Goal: Task Accomplishment & Management: Manage account settings

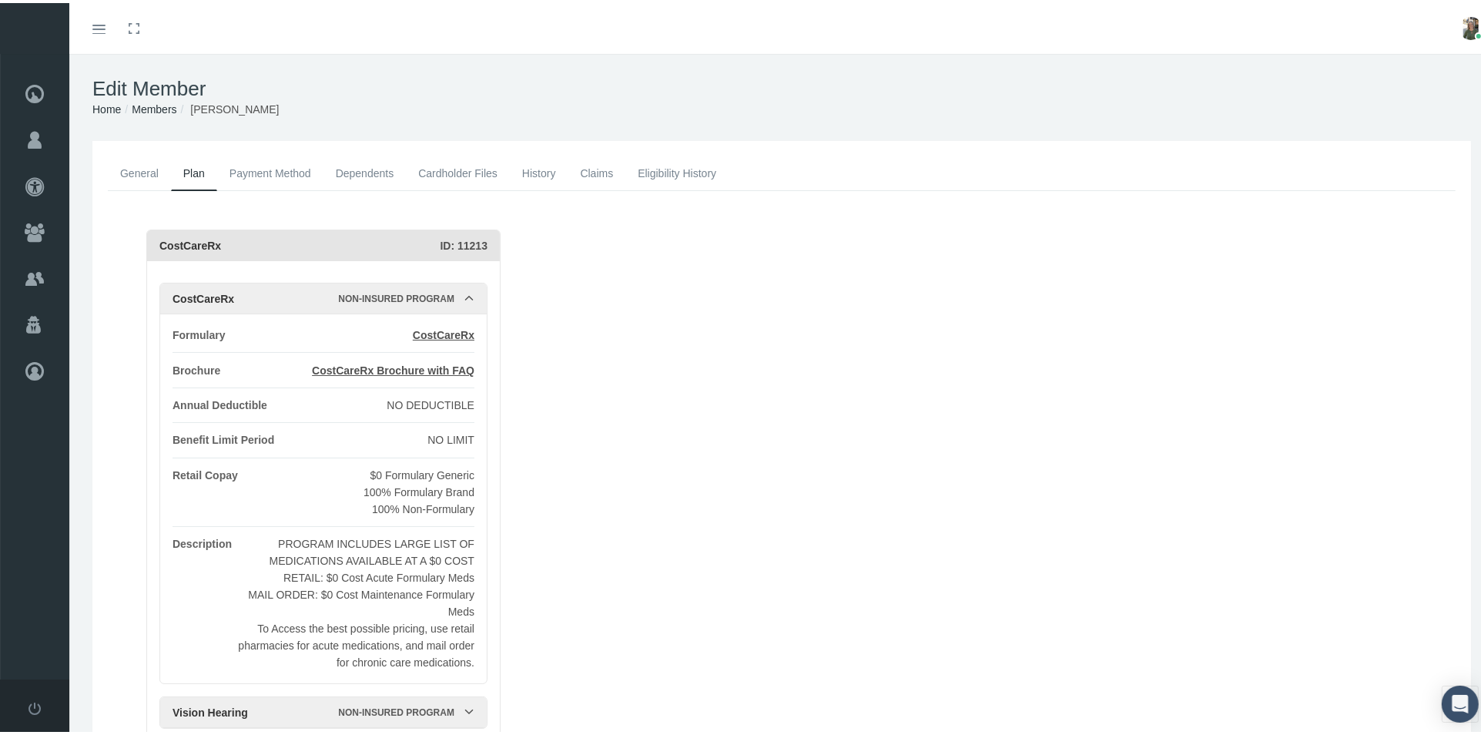
click at [148, 177] on link "General" at bounding box center [139, 170] width 63 height 34
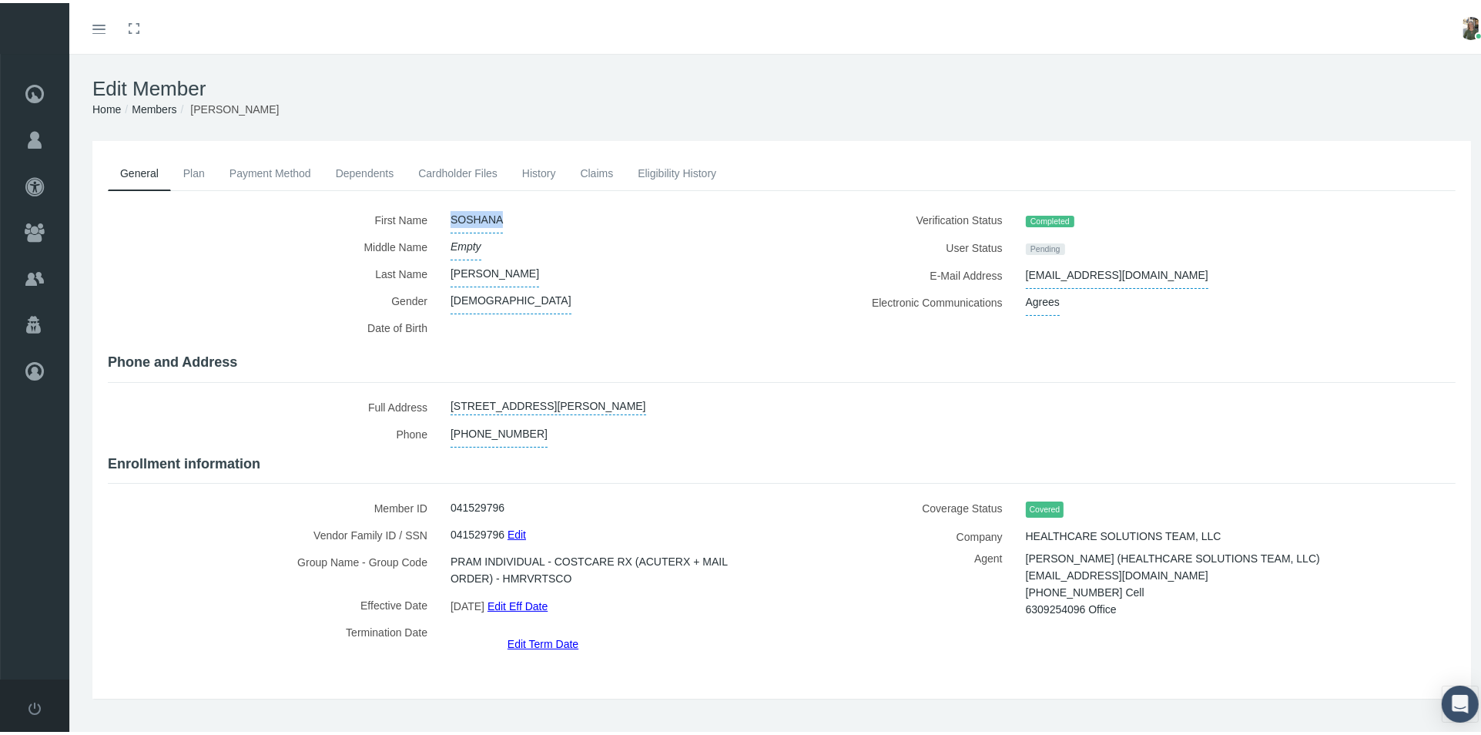
drag, startPoint x: 448, startPoint y: 215, endPoint x: 502, endPoint y: 206, distance: 54.6
click at [502, 206] on div "SOSHANA" at bounding box center [604, 216] width 331 height 27
copy span "SOSHANA"
drag, startPoint x: 1018, startPoint y: 271, endPoint x: 1135, endPoint y: 279, distance: 117.3
click at [1135, 279] on span "abayabay99@yahoo.com" at bounding box center [1117, 272] width 183 height 27
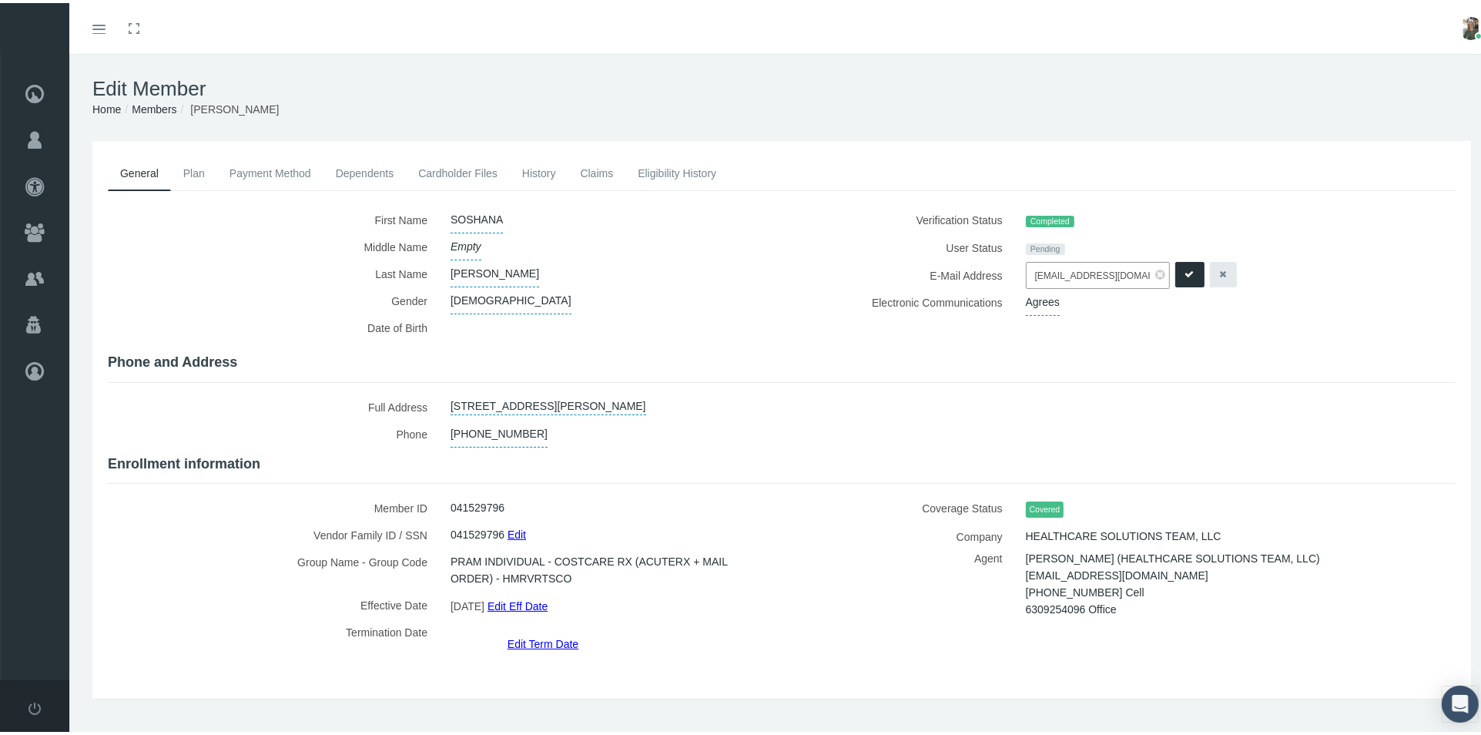
drag, startPoint x: 1132, startPoint y: 272, endPoint x: 992, endPoint y: 270, distance: 139.4
click at [992, 270] on div "E-Mail Address abayabay99@yahoo.com abayabay99@yahoo.com" at bounding box center [1124, 272] width 662 height 27
drag, startPoint x: 448, startPoint y: 422, endPoint x: 514, endPoint y: 424, distance: 65.5
click at [514, 424] on span "256-541-9516" at bounding box center [499, 431] width 97 height 27
drag, startPoint x: 517, startPoint y: 421, endPoint x: 414, endPoint y: 430, distance: 103.6
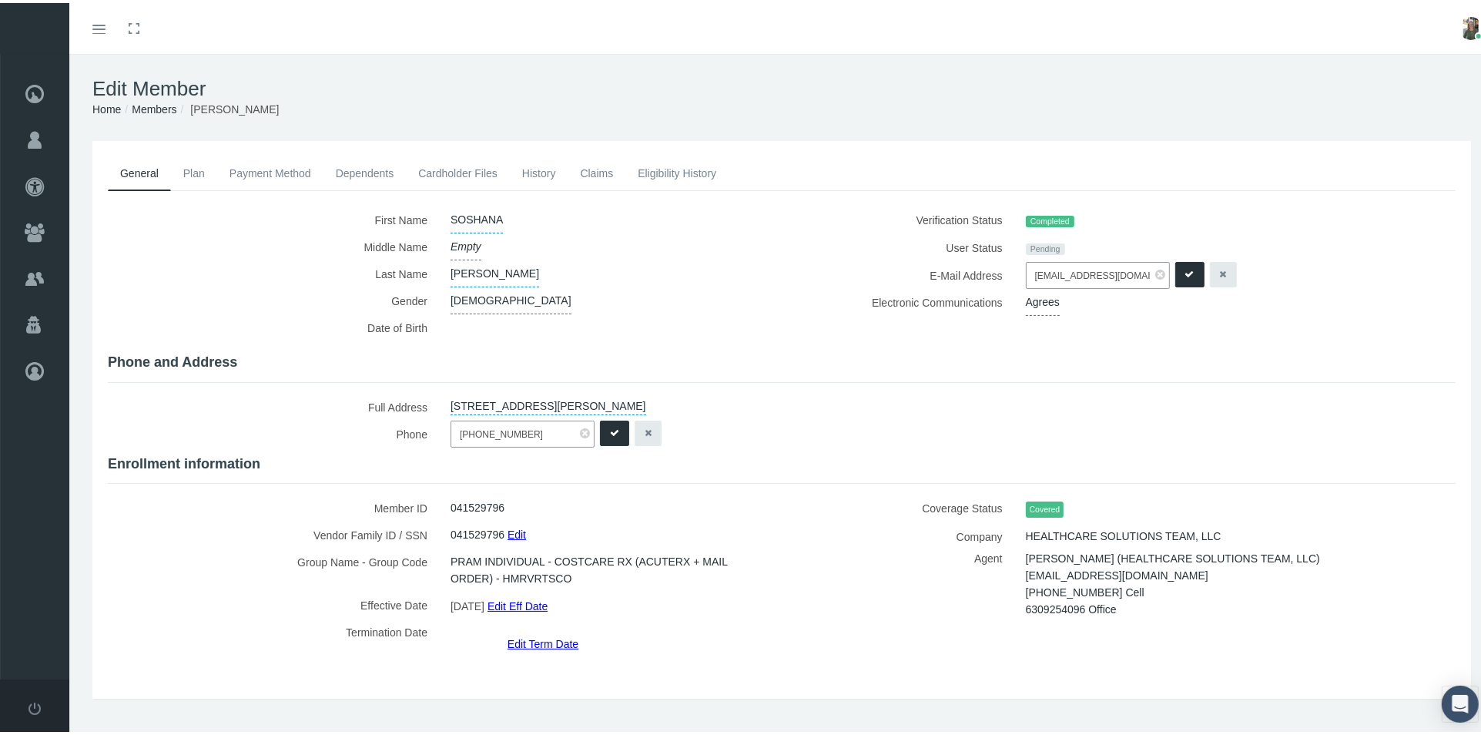
click at [414, 430] on div "Phone 256-541-9516 256-541-9516" at bounding box center [439, 431] width 662 height 27
type input "256-541-9516"
click at [610, 426] on icon "submit" at bounding box center [614, 430] width 9 height 15
drag, startPoint x: 447, startPoint y: 392, endPoint x: 764, endPoint y: 397, distance: 317.4
click at [646, 406] on link "2130 WESTMEAD DR SW, APARTMENT 311, DECATUR, AL, 35603" at bounding box center [549, 402] width 196 height 22
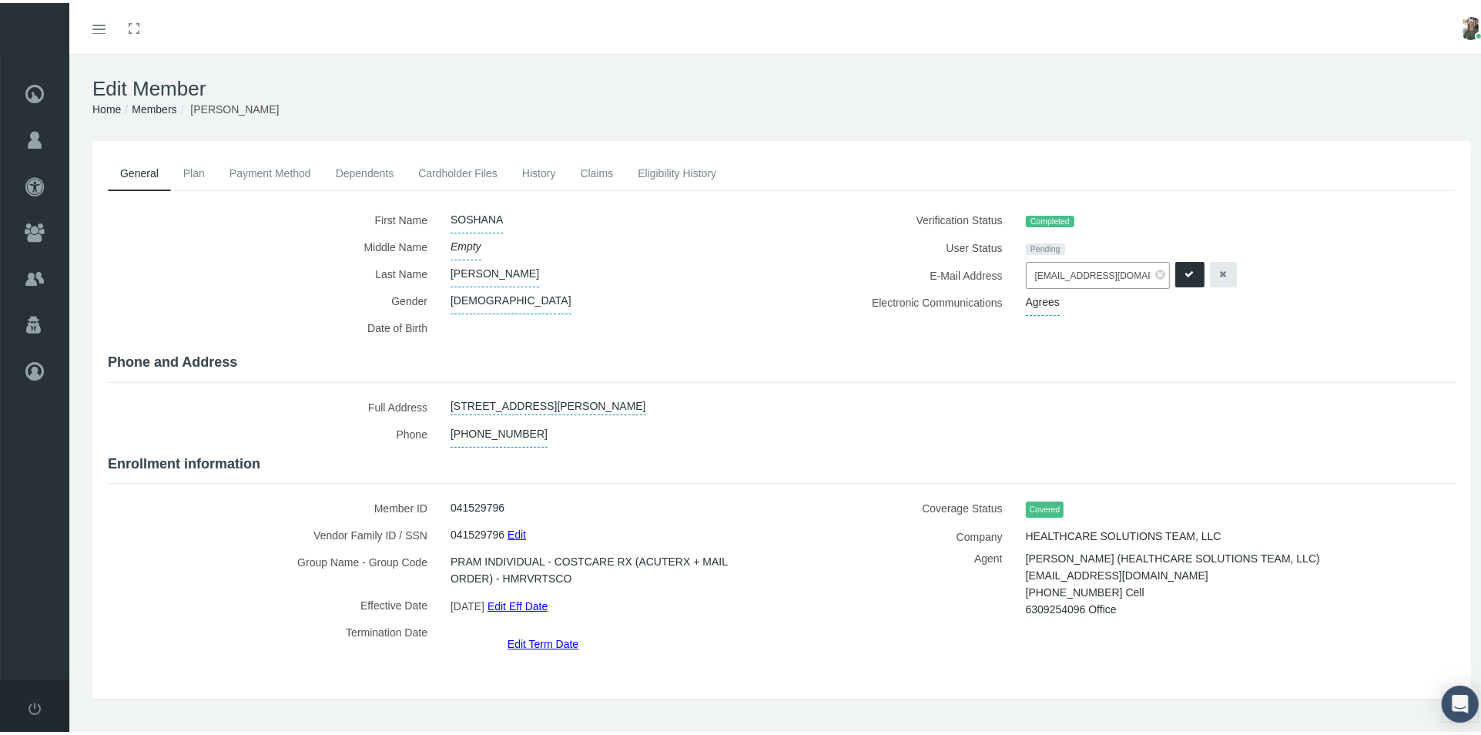
select select "AL"
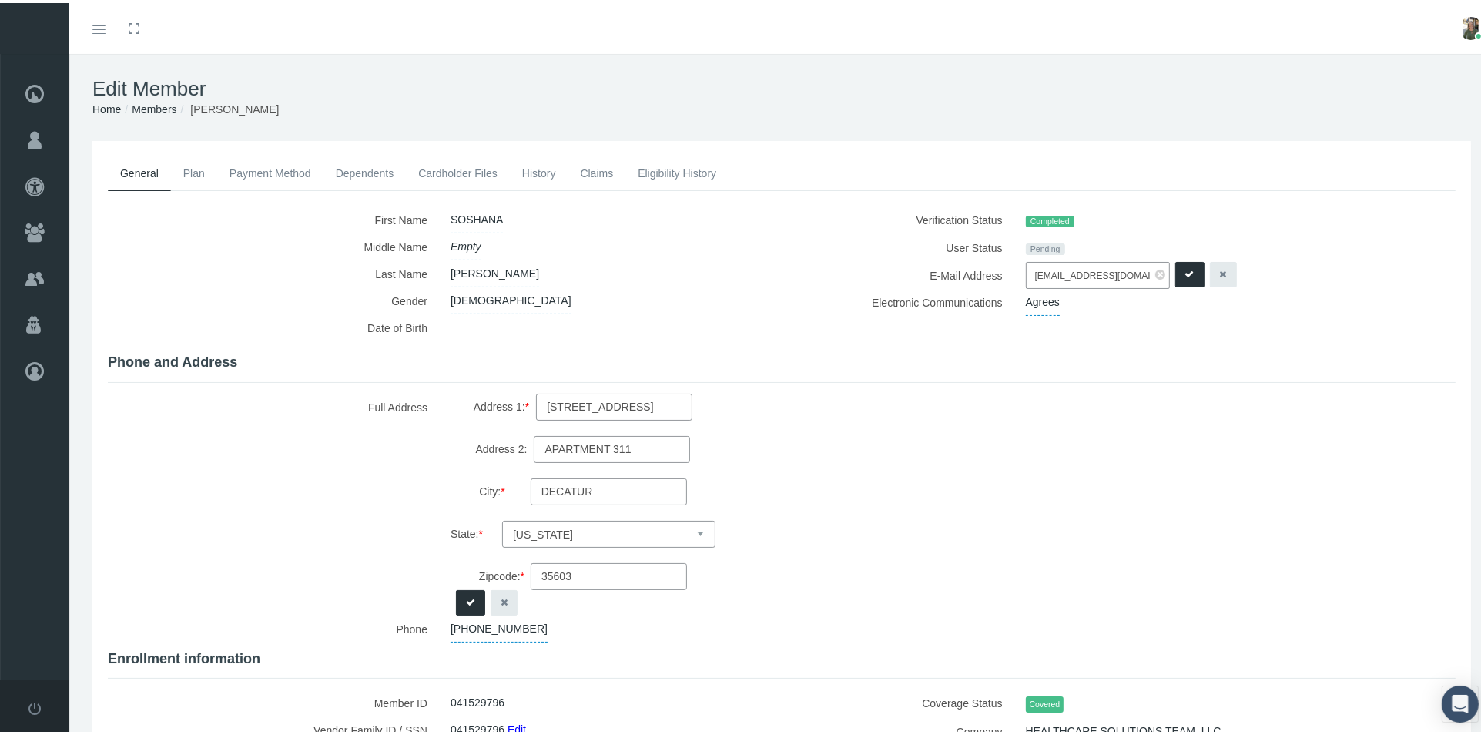
drag, startPoint x: 513, startPoint y: 396, endPoint x: 673, endPoint y: 397, distance: 160.2
click at [673, 397] on div "2130 WESTMEAD DR SW, APARTMENT 311, DECATUR, AL, 35603 Address 1: * 2130 WESTME…" at bounding box center [604, 502] width 331 height 222
drag, startPoint x: 560, startPoint y: 568, endPoint x: 499, endPoint y: 573, distance: 61.1
click at [499, 573] on label "Zipcode: * 35603" at bounding box center [583, 573] width 265 height 27
click at [467, 592] on icon "submit" at bounding box center [470, 599] width 9 height 15
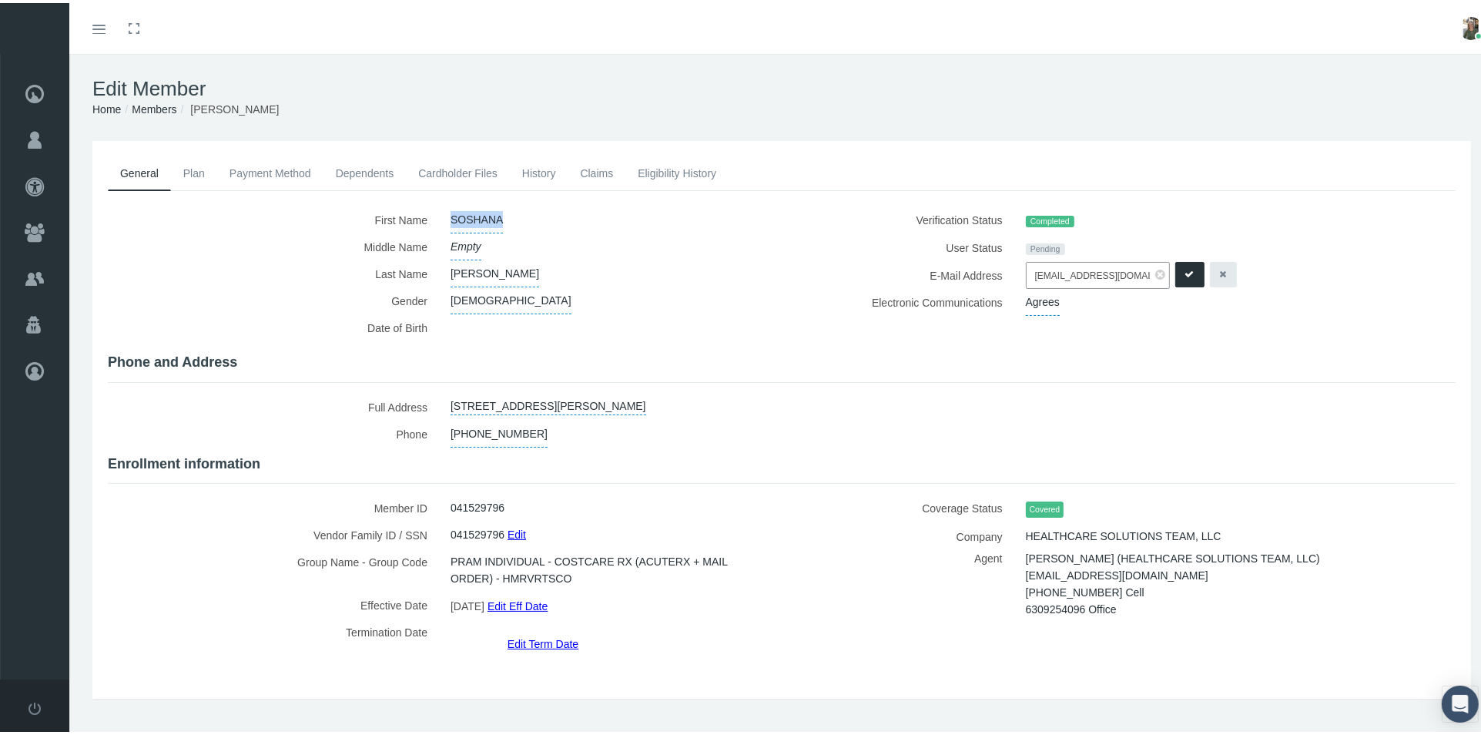
drag, startPoint x: 448, startPoint y: 213, endPoint x: 497, endPoint y: 216, distance: 48.6
click at [497, 216] on span "SOSHANA" at bounding box center [477, 216] width 52 height 27
drag, startPoint x: 507, startPoint y: 216, endPoint x: 446, endPoint y: 226, distance: 61.7
click at [451, 226] on input "SOSHANA" at bounding box center [523, 216] width 144 height 27
click at [613, 216] on icon "submit" at bounding box center [614, 216] width 9 height 15
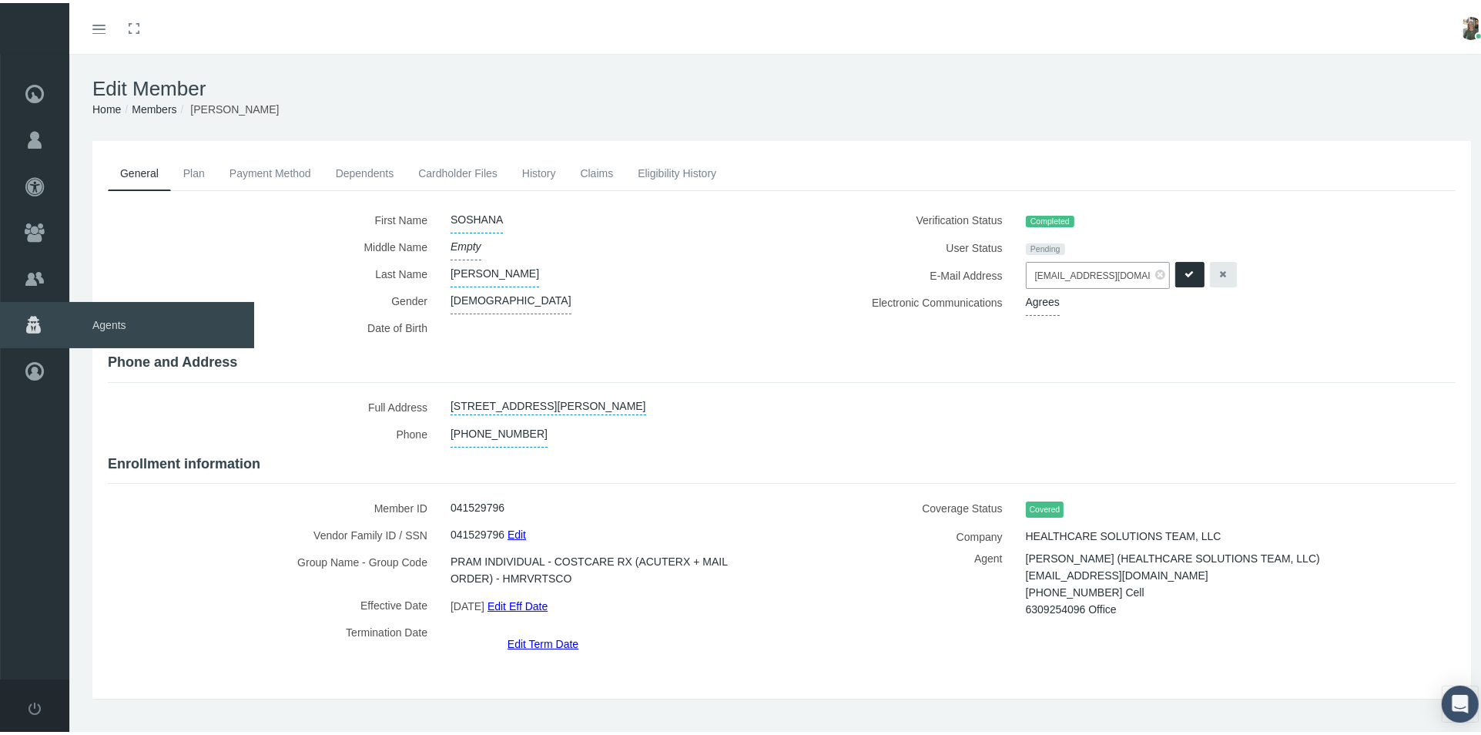
click at [100, 318] on span "Agents" at bounding box center [161, 322] width 185 height 46
